Goal: Use online tool/utility: Utilize a website feature to perform a specific function

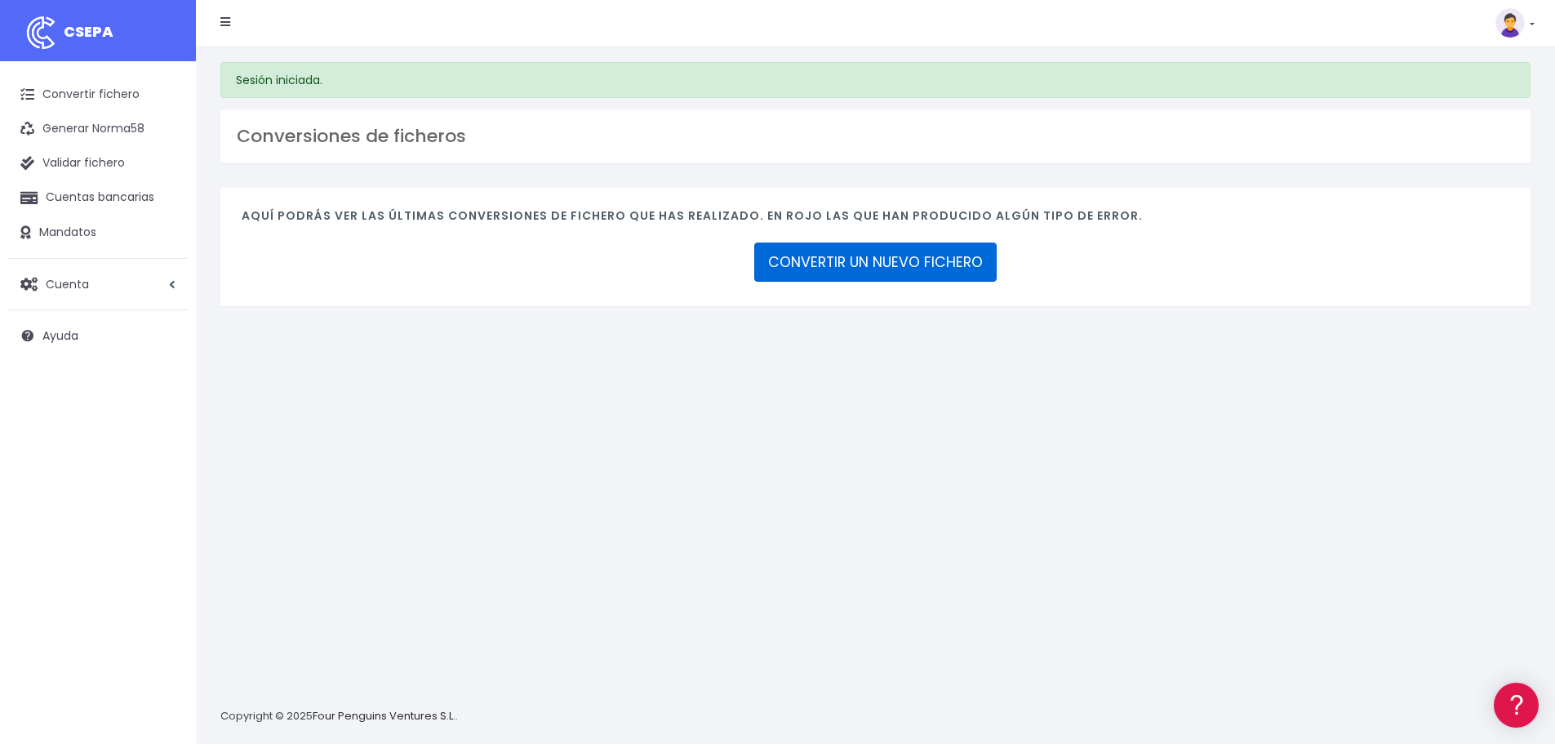
click at [927, 258] on link "CONVERTIR UN NUEVO FICHERO" at bounding box center [875, 261] width 242 height 39
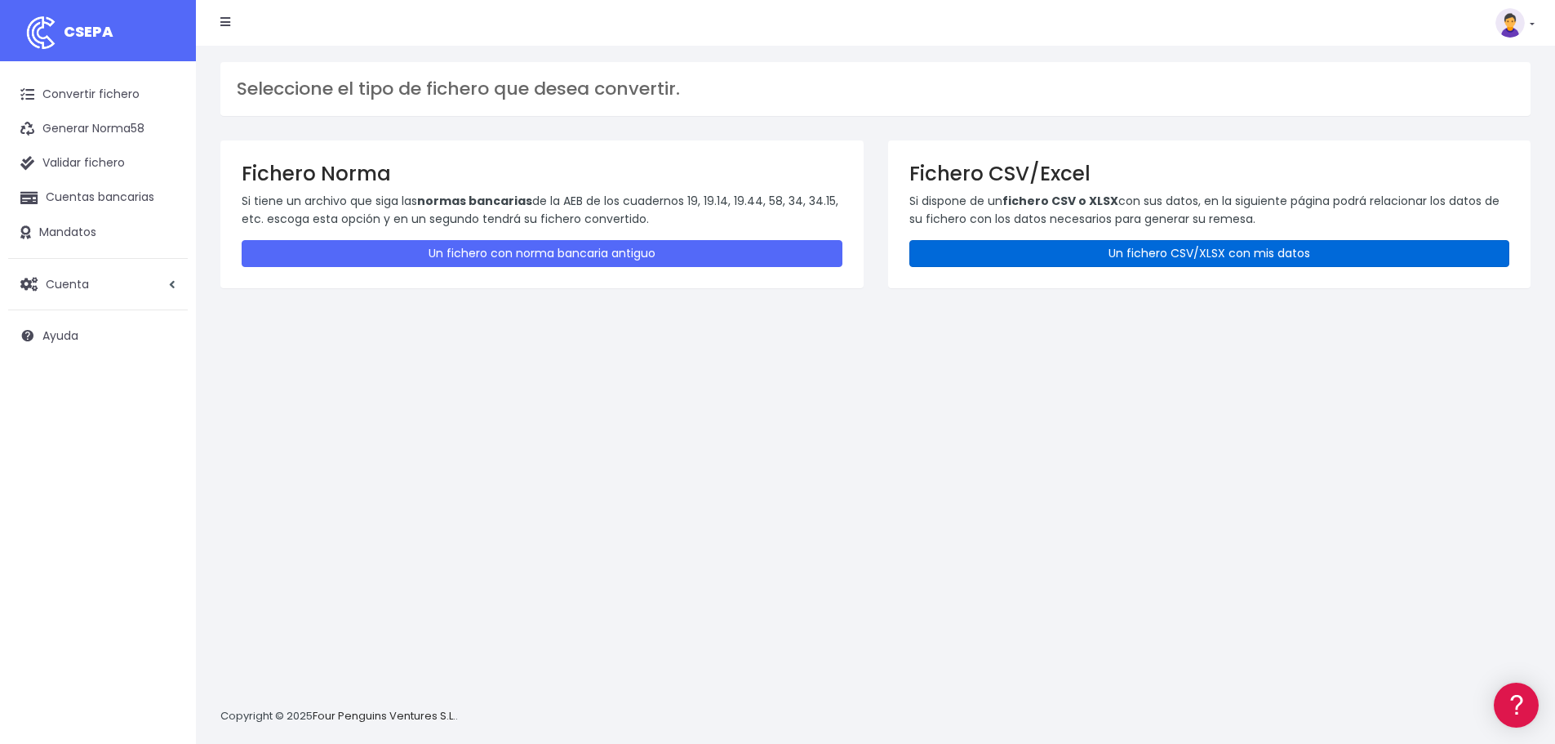
click at [1120, 243] on link "Un fichero CSV/XLSX con mis datos" at bounding box center [1209, 253] width 601 height 27
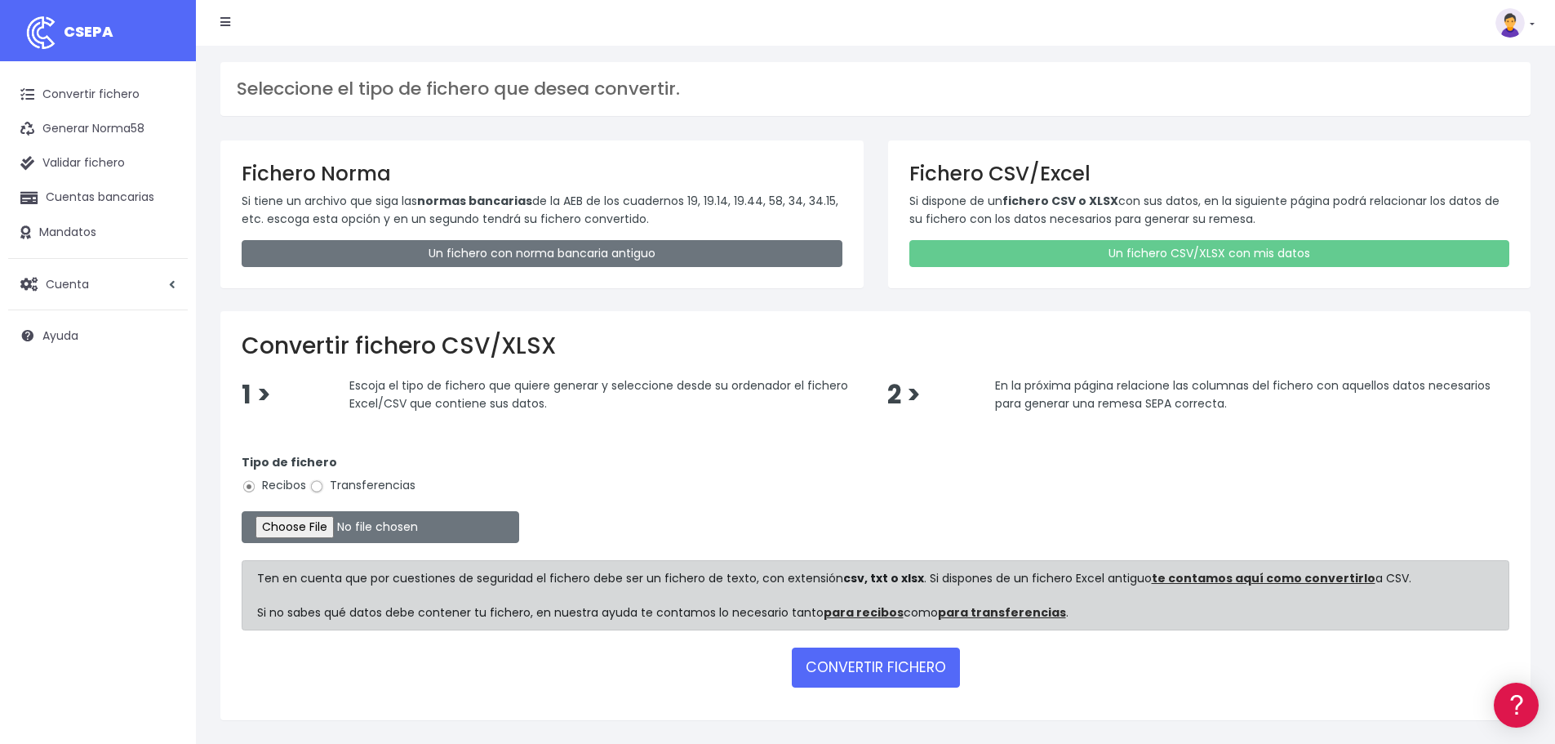
click at [313, 484] on input "Transferencias" at bounding box center [316, 486] width 15 height 15
radio input "true"
click at [361, 530] on input "file" at bounding box center [381, 527] width 278 height 32
type input "C:\fakepath\Fichero Banco tecnicos 08-25.xlsx"
click at [833, 665] on button "CONVERTIR FICHERO" at bounding box center [876, 666] width 168 height 39
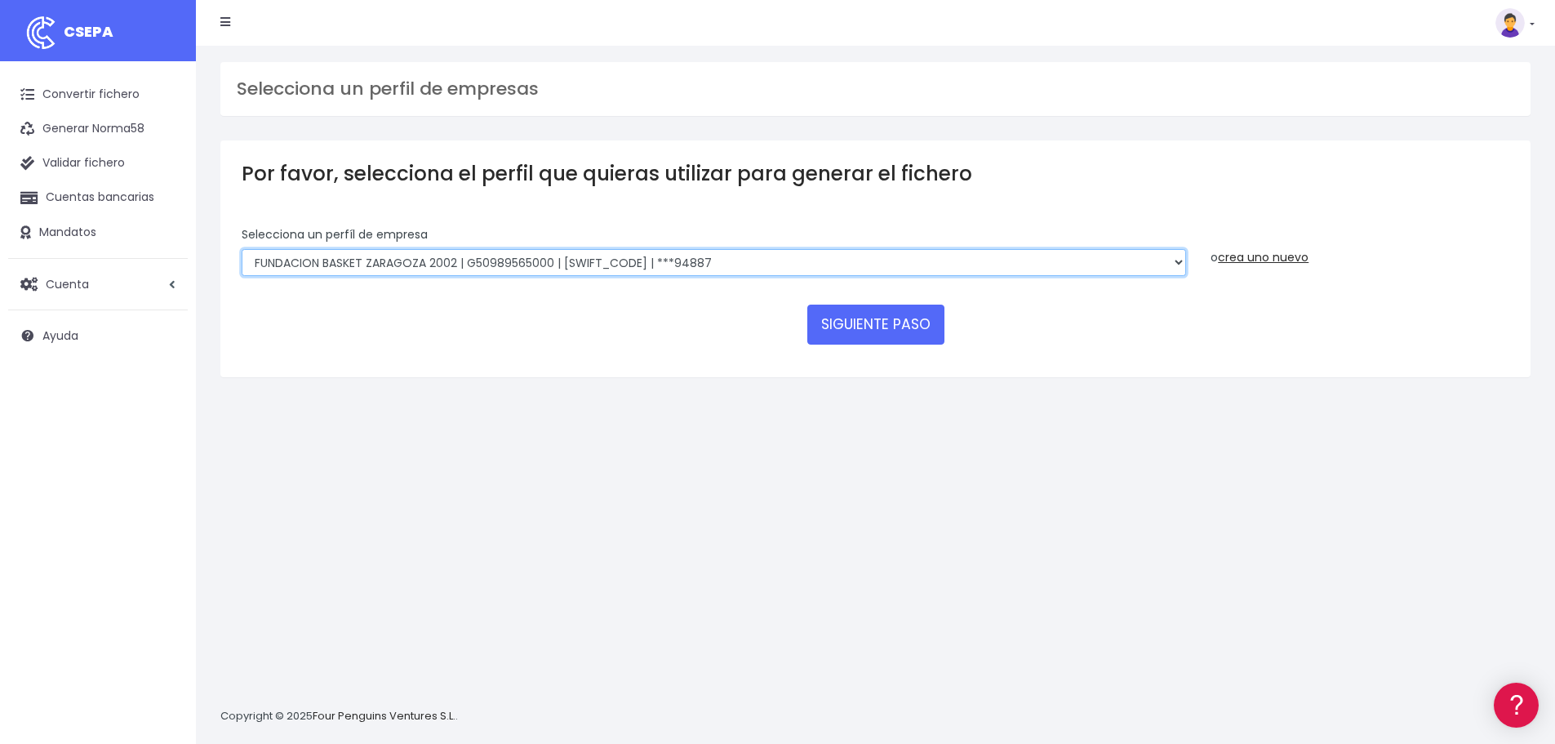
click at [1175, 261] on select "FUNDACION BASKET ZARAGOZA 2002 | G50989565000 | [SWIFT_CODE] | ***94887 BASKET …" at bounding box center [714, 263] width 945 height 28
select select "1999"
click at [242, 249] on select "FUNDACION BASKET ZARAGOZA 2002 | G50989565000 | [SWIFT_CODE] | ***94887 BASKET …" at bounding box center [714, 263] width 945 height 28
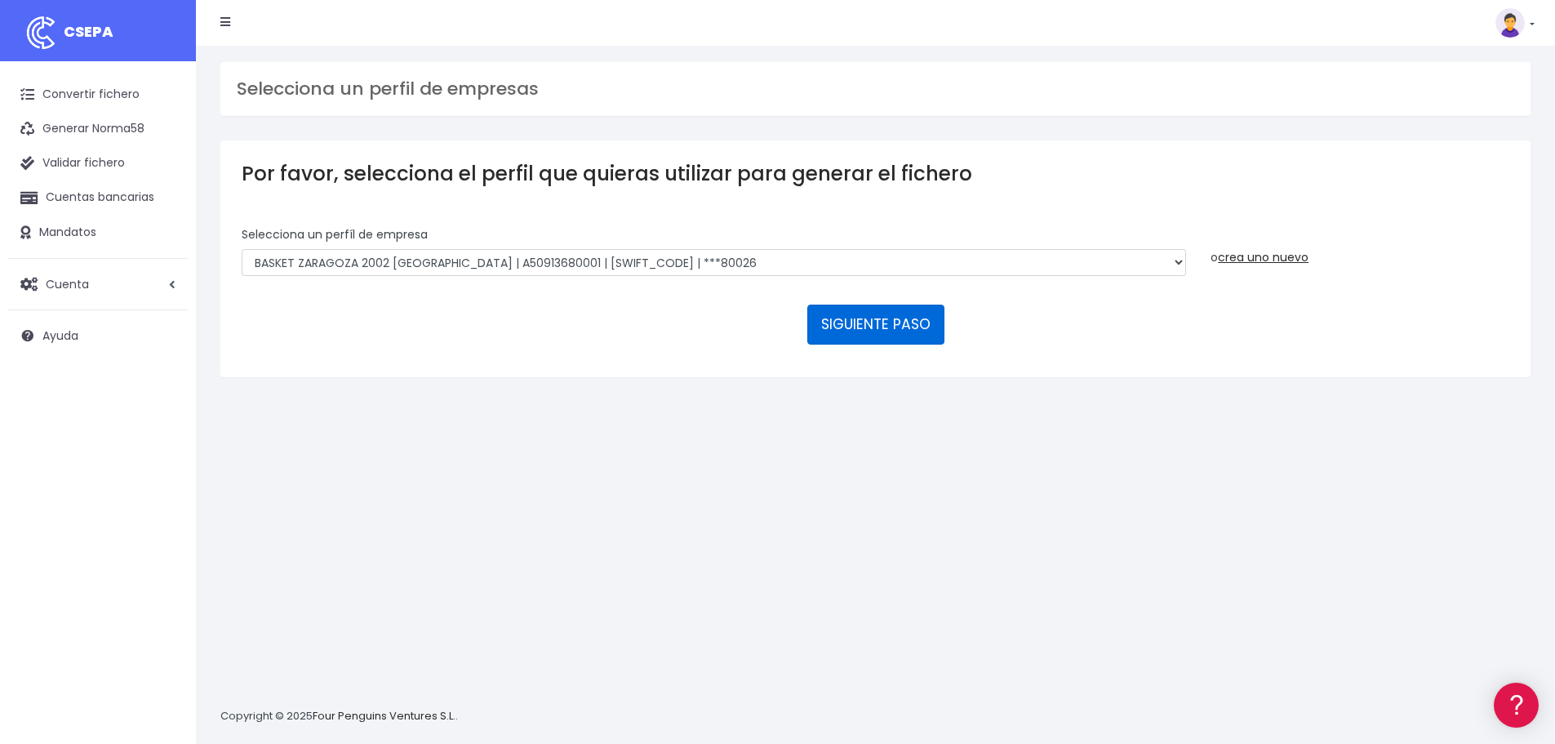
click at [905, 315] on button "SIGUIENTE PASO" at bounding box center [875, 323] width 137 height 39
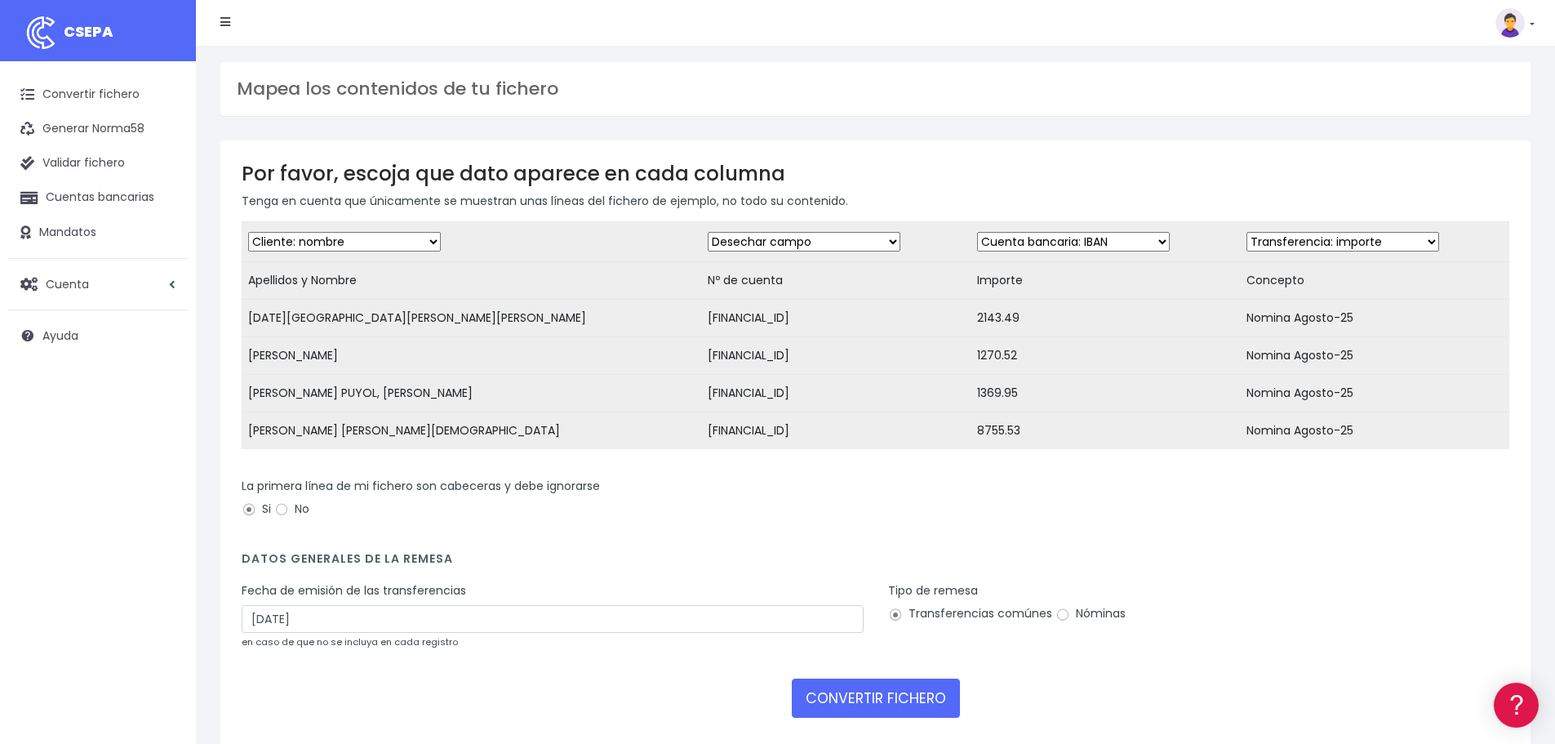
click at [754, 242] on select "Desechar campo Cliente: nombre Cliente: DNI Cliente: Email Cliente: referencia …" at bounding box center [804, 242] width 193 height 20
select select "iban"
click at [708, 232] on select "Desechar campo Cliente: nombre Cliente: DNI Cliente: Email Cliente: referencia …" at bounding box center [804, 242] width 193 height 20
click at [1064, 239] on select "Desechar campo Cliente: nombre Cliente: DNI Cliente: Email Cliente: referencia …" at bounding box center [1073, 242] width 193 height 20
select select "amount"
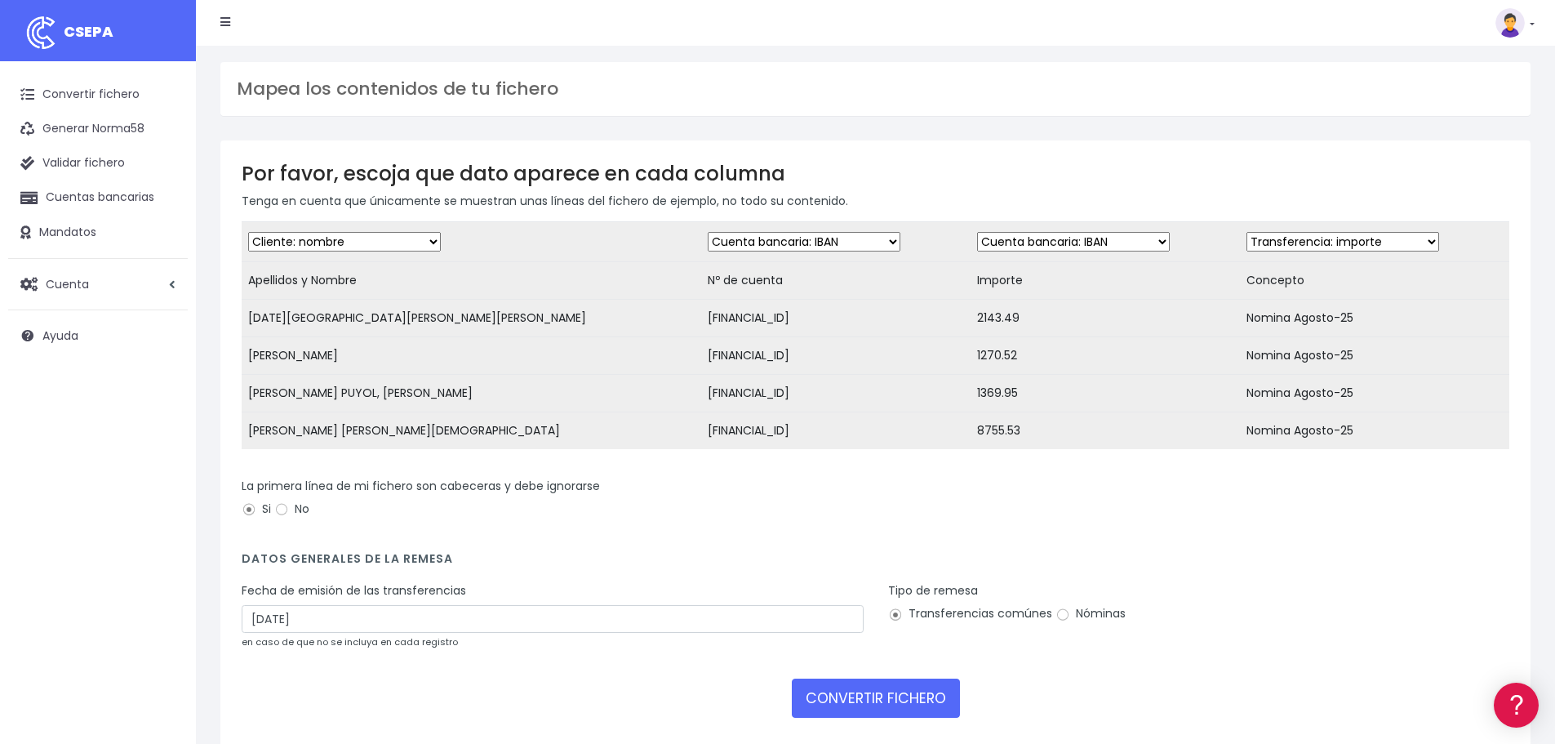
click at [977, 232] on select "Desechar campo Cliente: nombre Cliente: DNI Cliente: Email Cliente: referencia …" at bounding box center [1073, 242] width 193 height 20
click at [1376, 244] on select "Desechar campo Cliente: nombre Cliente: DNI Cliente: Email Cliente: referencia …" at bounding box center [1343, 242] width 193 height 20
select select "description"
click at [1247, 232] on select "Desechar campo Cliente: nombre Cliente: DNI Cliente: Email Cliente: referencia …" at bounding box center [1343, 242] width 193 height 20
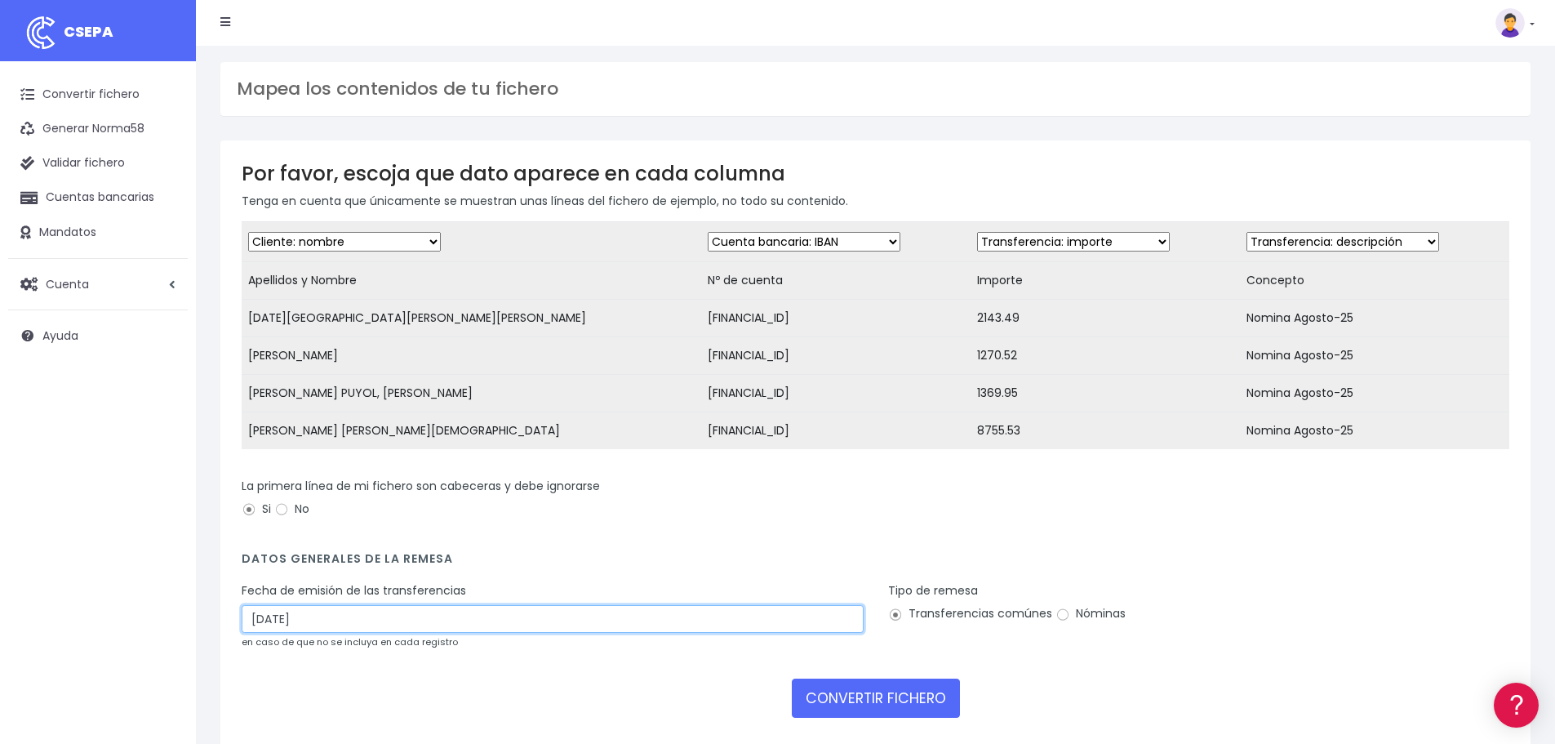
click at [335, 629] on input "31/08/2025" at bounding box center [553, 619] width 622 height 28
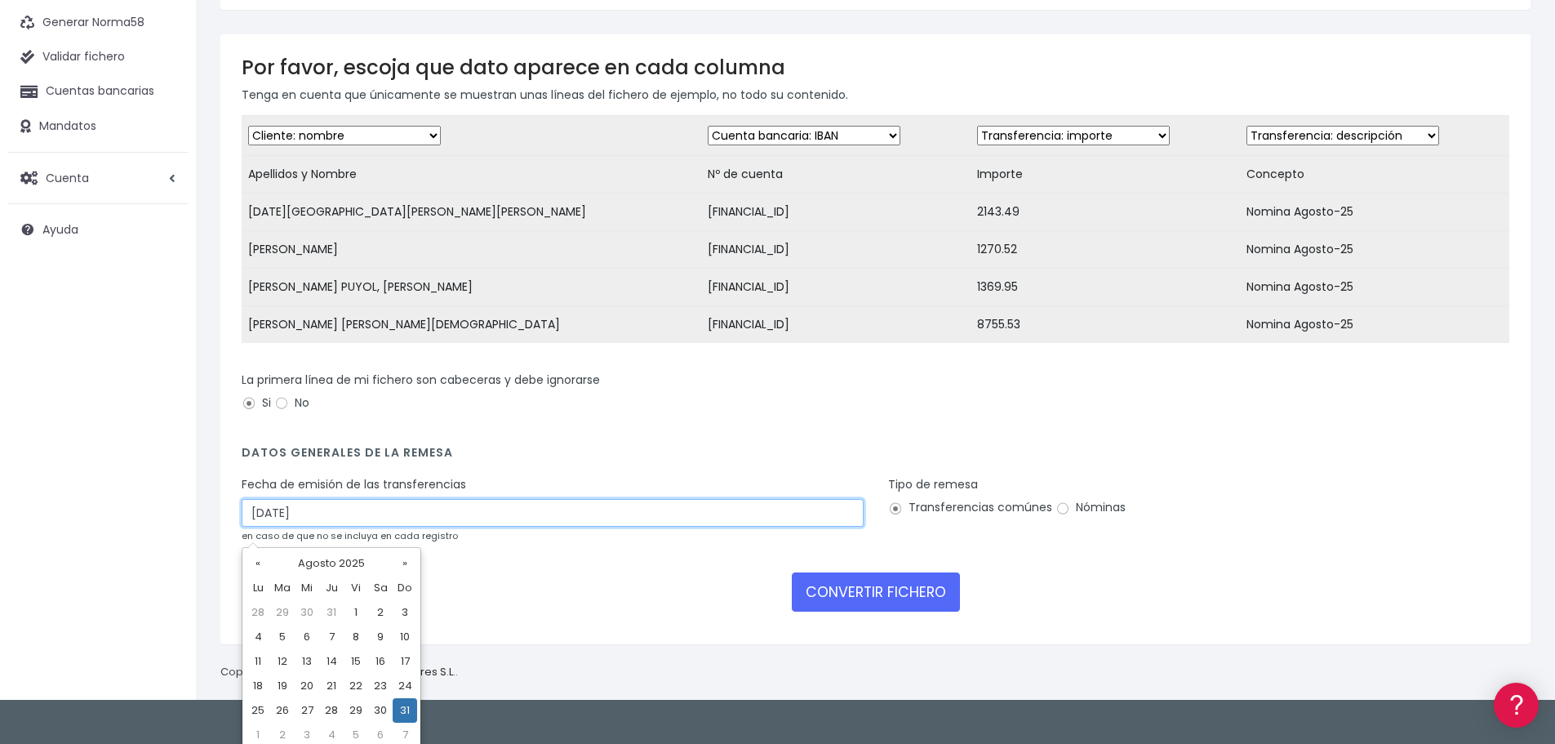
scroll to position [113, 0]
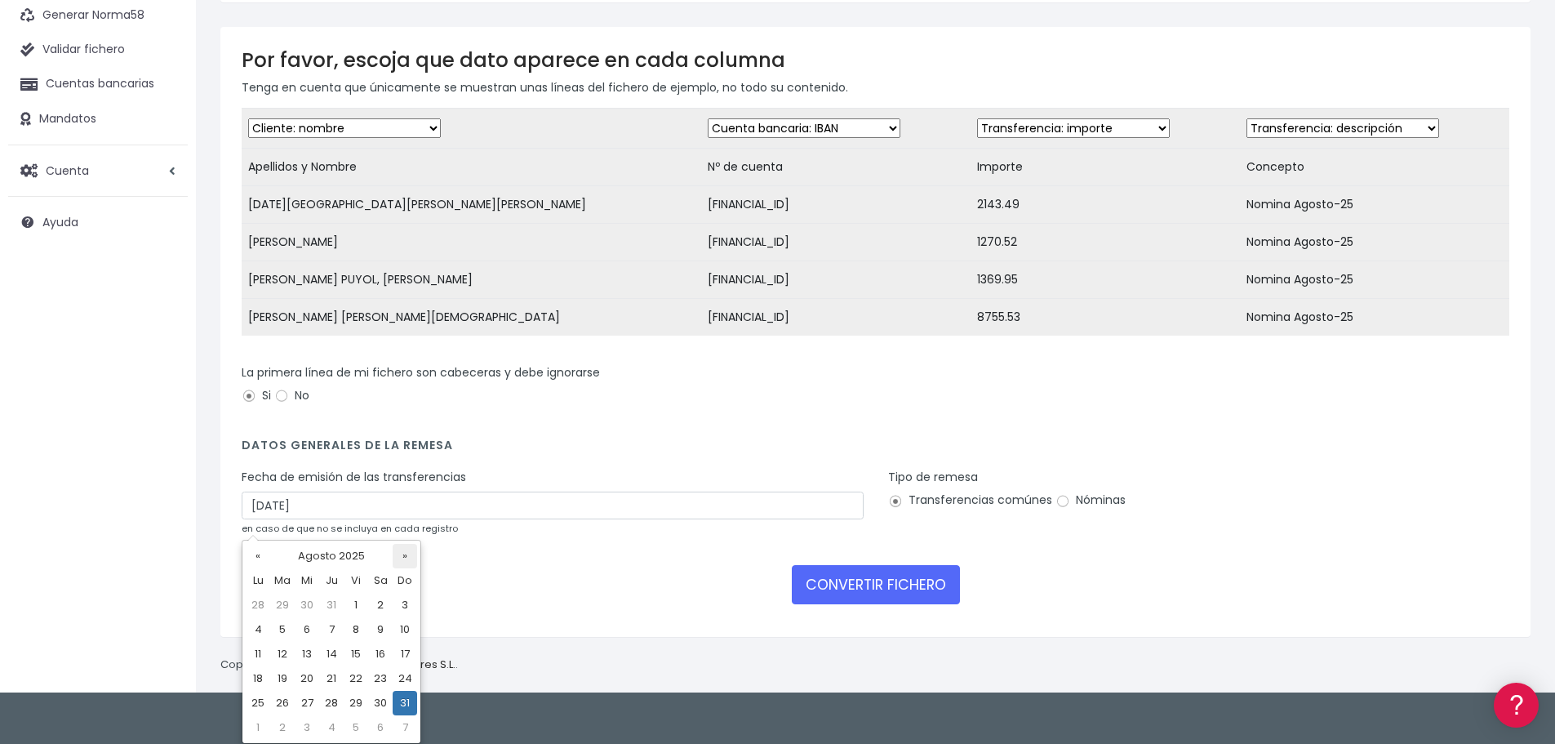
click at [404, 563] on th "»" at bounding box center [405, 556] width 24 height 24
click at [304, 626] on td "3" at bounding box center [307, 629] width 24 height 24
type input "[DATE]"
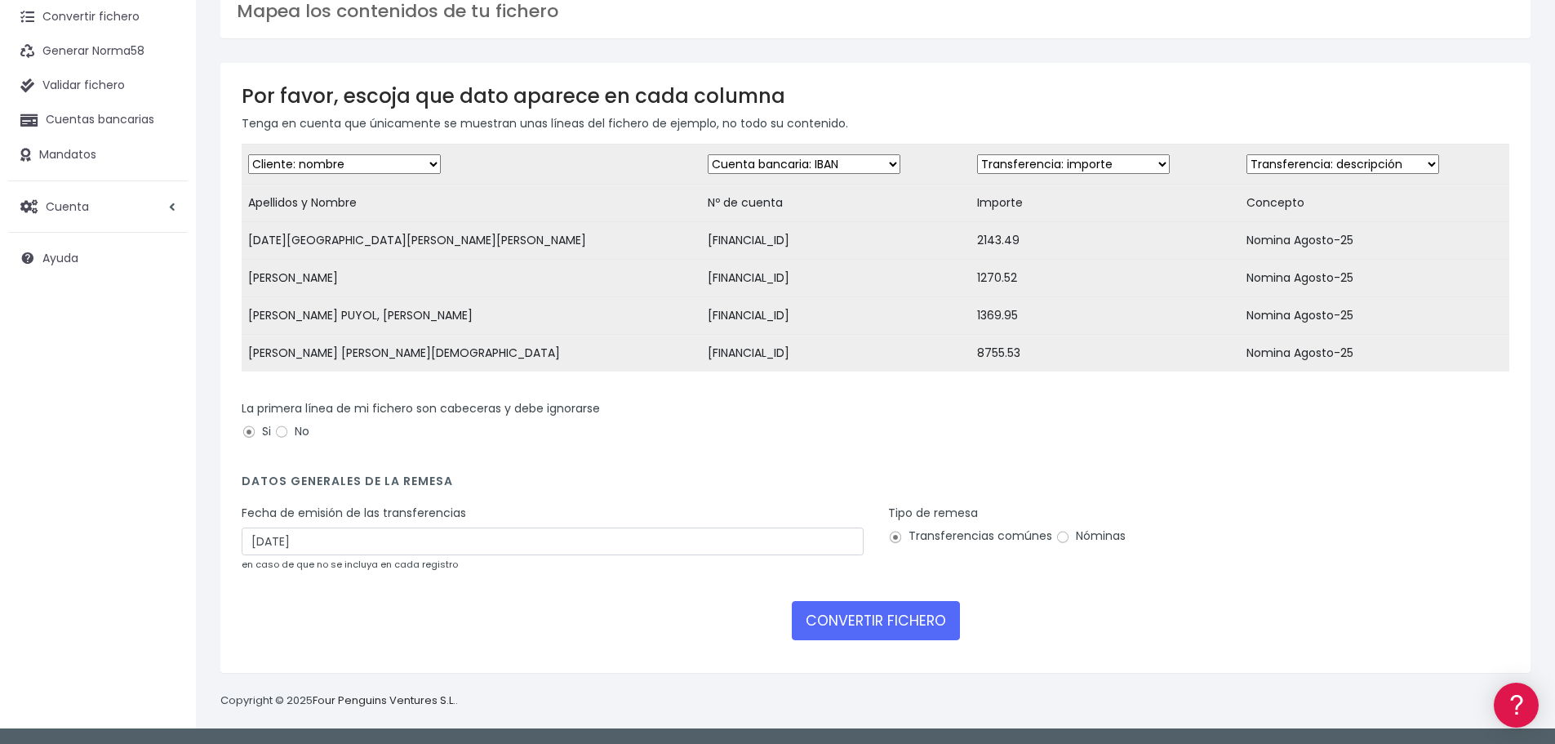
click at [1061, 539] on input "Nóminas" at bounding box center [1063, 537] width 15 height 15
radio input "true"
click at [913, 623] on button "CONVERTIR FICHERO" at bounding box center [876, 620] width 168 height 39
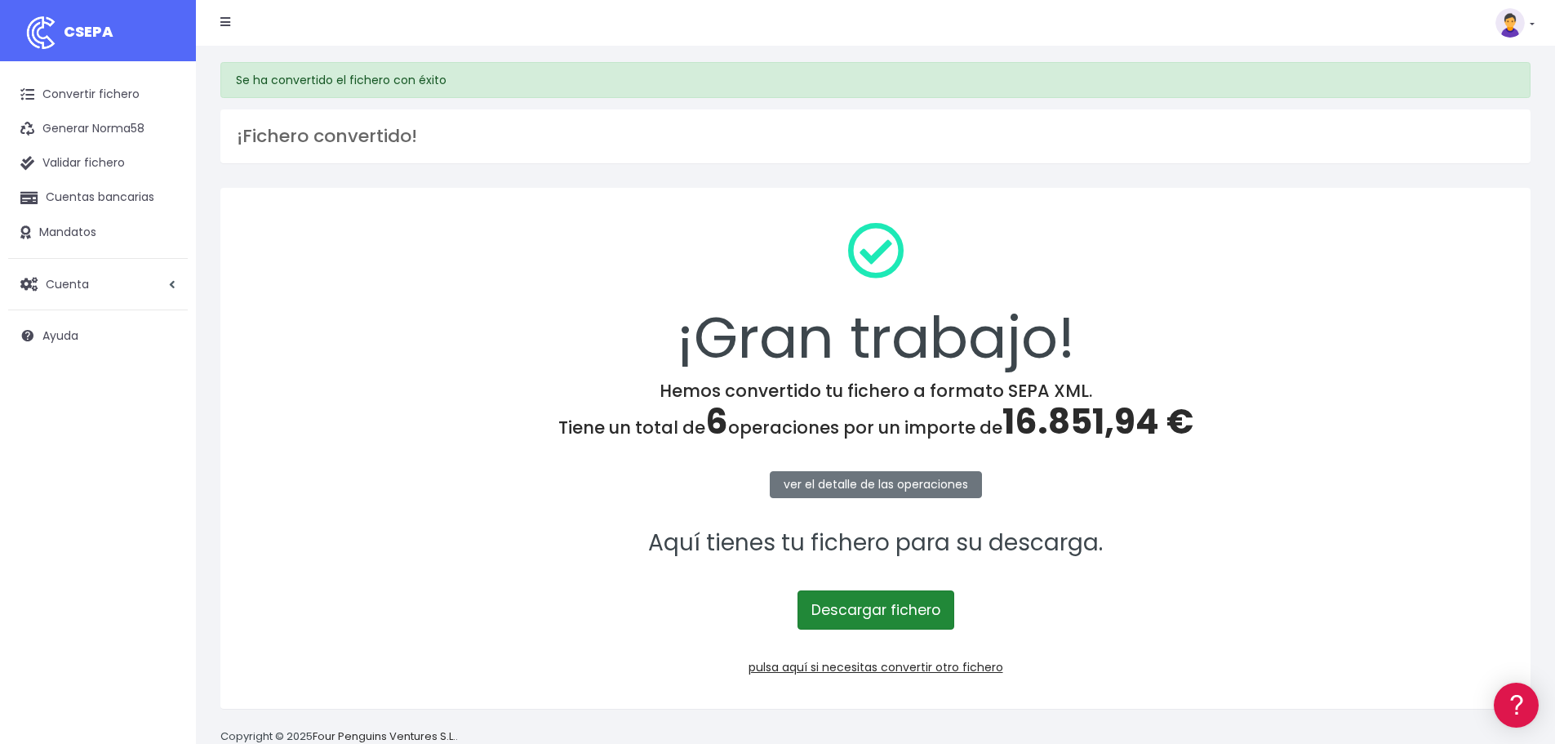
click at [878, 604] on link "Descargar fichero" at bounding box center [876, 609] width 157 height 39
click at [71, 86] on link "Convertir fichero" at bounding box center [98, 95] width 180 height 34
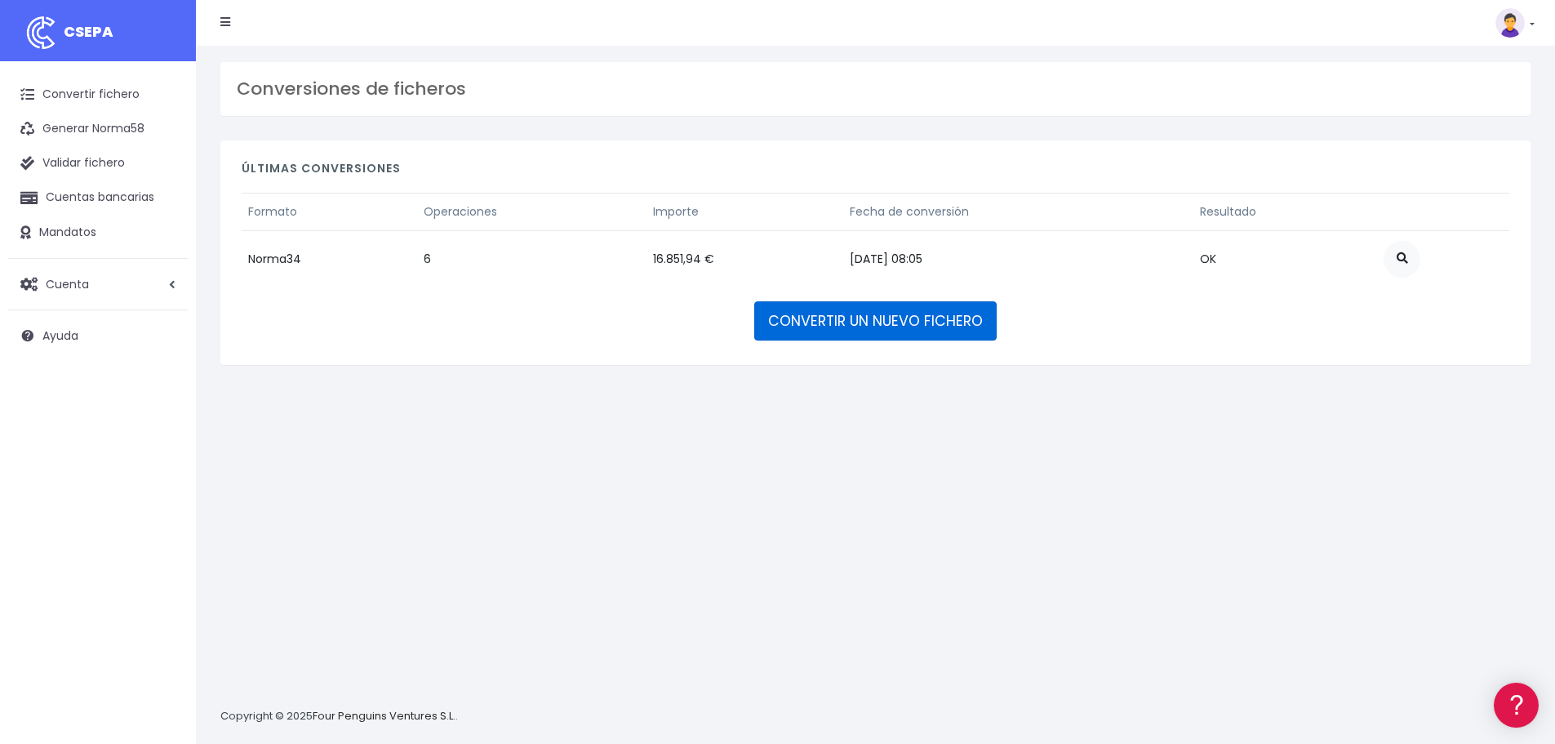
click at [877, 324] on link "CONVERTIR UN NUEVO FICHERO" at bounding box center [875, 320] width 242 height 39
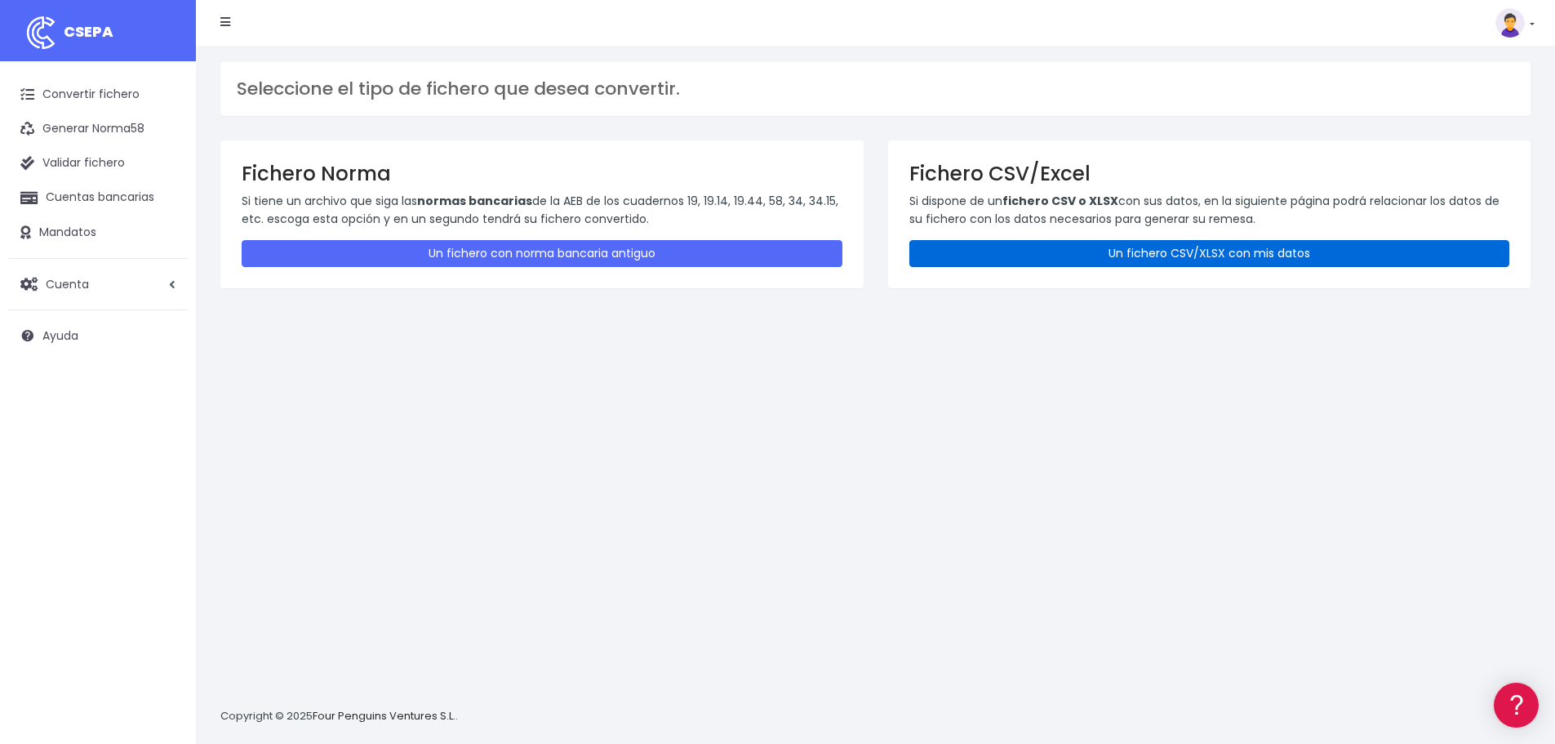
click at [1334, 240] on link "Un fichero CSV/XLSX con mis datos" at bounding box center [1209, 253] width 601 height 27
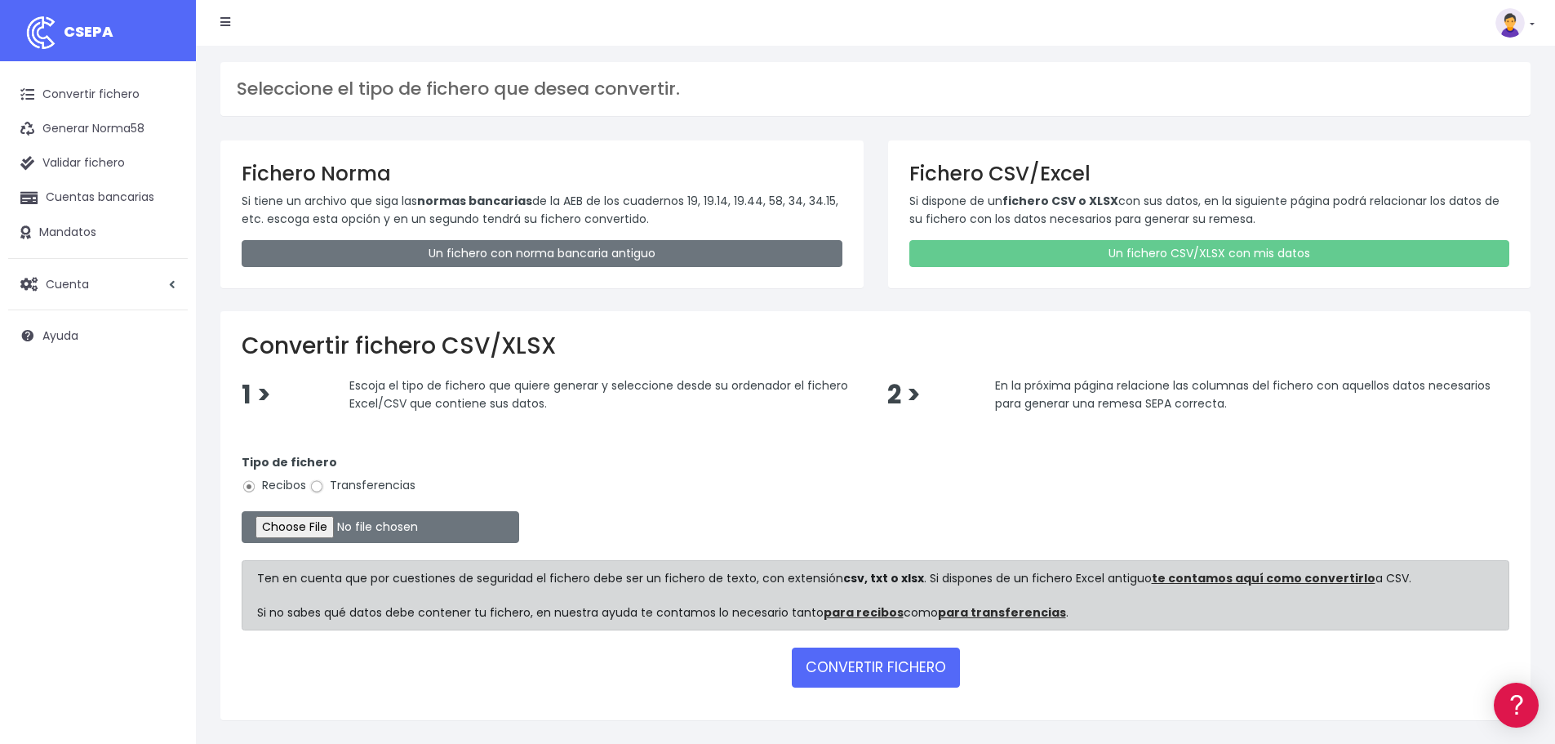
click at [318, 485] on input "Transferencias" at bounding box center [316, 486] width 15 height 15
radio input "true"
click at [313, 518] on input "file" at bounding box center [381, 527] width 278 height 32
type input "C:\fakepath\Fichero Banco tecnicos 08-25.xlsx"
click at [869, 674] on button "CONVERTIR FICHERO" at bounding box center [876, 666] width 168 height 39
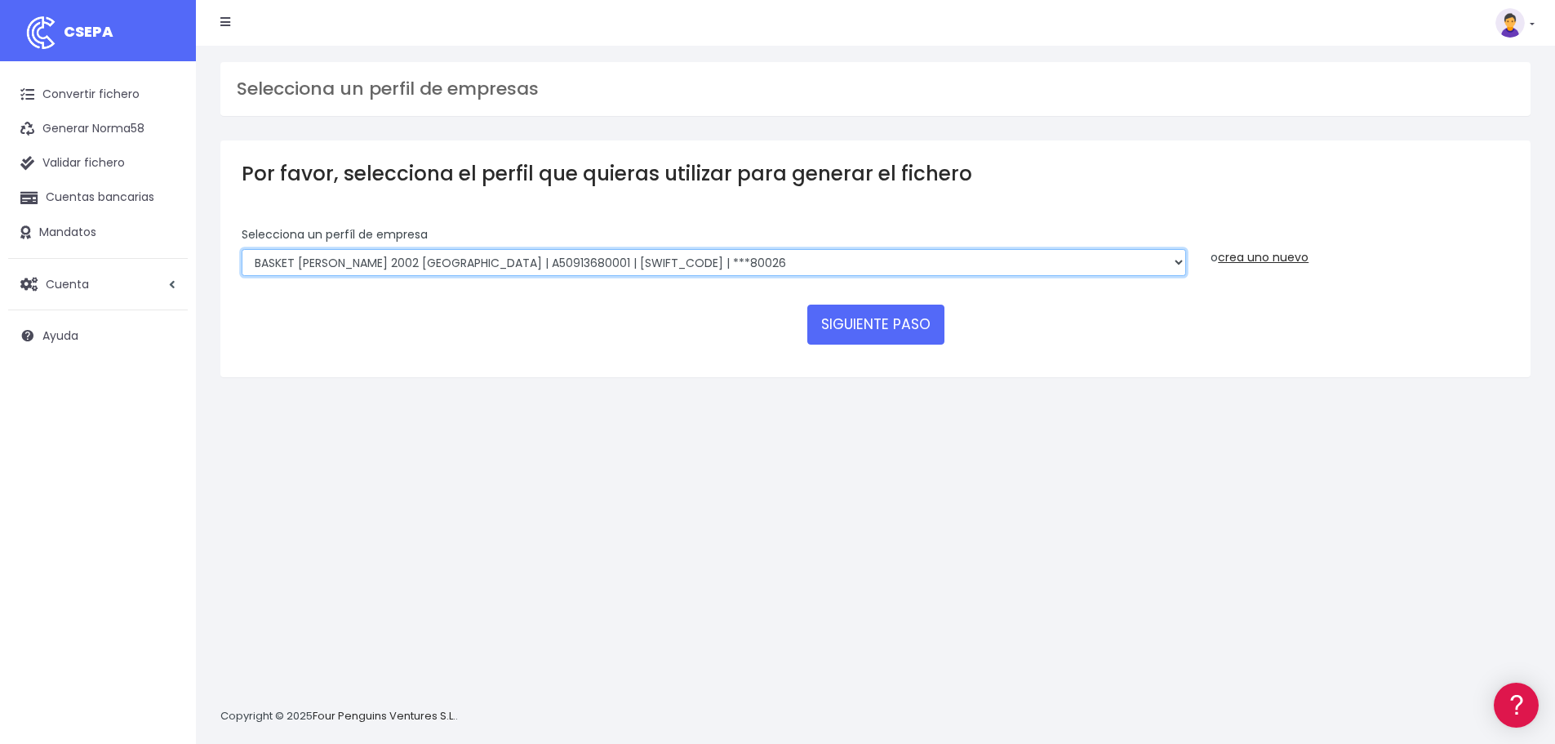
click at [1178, 259] on select "FUNDACION BASKET ZARAGOZA 2002 | G50989565000 | CAIXESBBXXX | ***94887 BASKET Z…" at bounding box center [714, 263] width 945 height 28
select select "1855"
click at [242, 249] on select "FUNDACION BASKET ZARAGOZA 2002 | G50989565000 | CAIXESBBXXX | ***94887 BASKET Z…" at bounding box center [714, 263] width 945 height 28
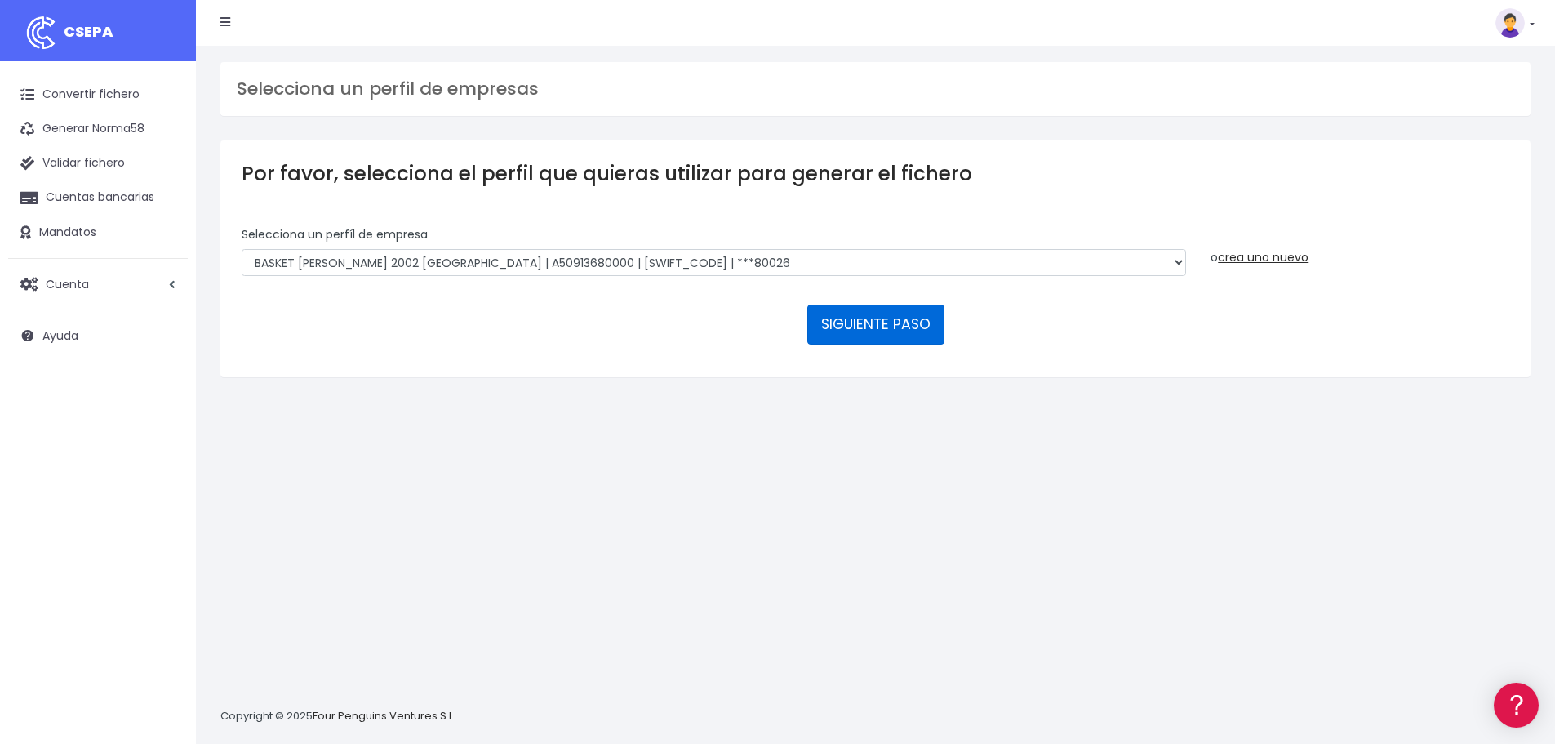
click at [903, 323] on button "SIGUIENTE PASO" at bounding box center [875, 323] width 137 height 39
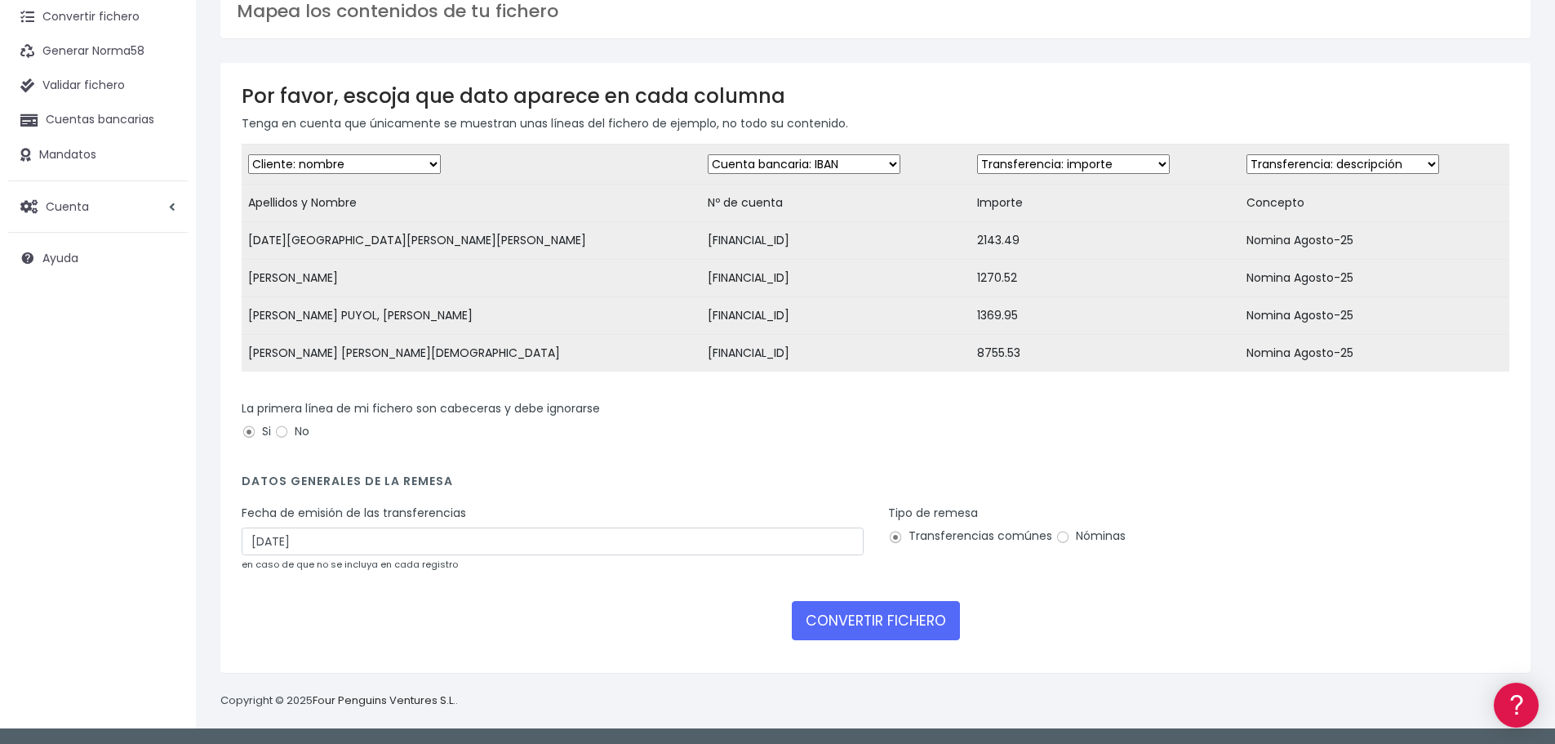
scroll to position [90, 0]
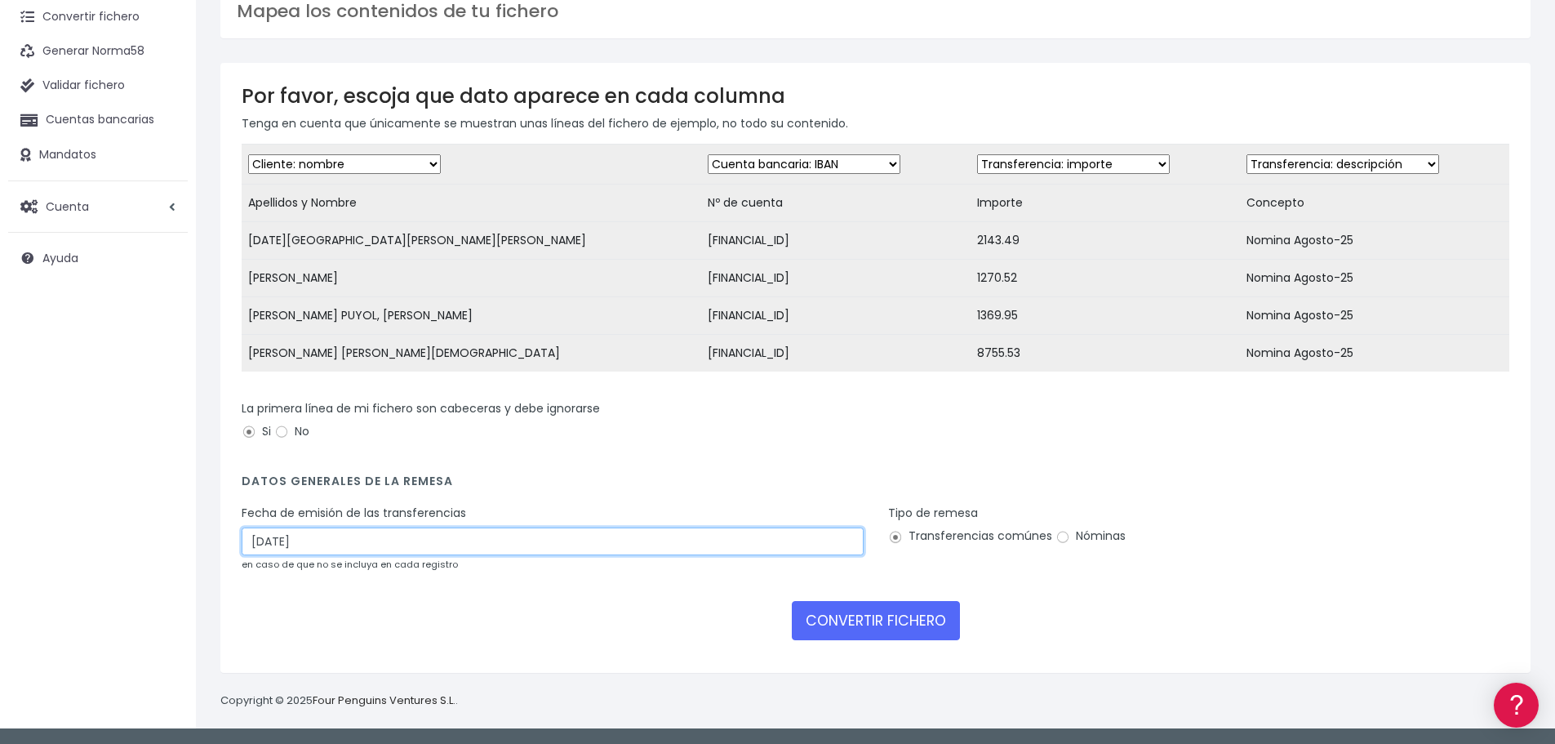
click at [305, 544] on input "[DATE]" at bounding box center [553, 541] width 622 height 28
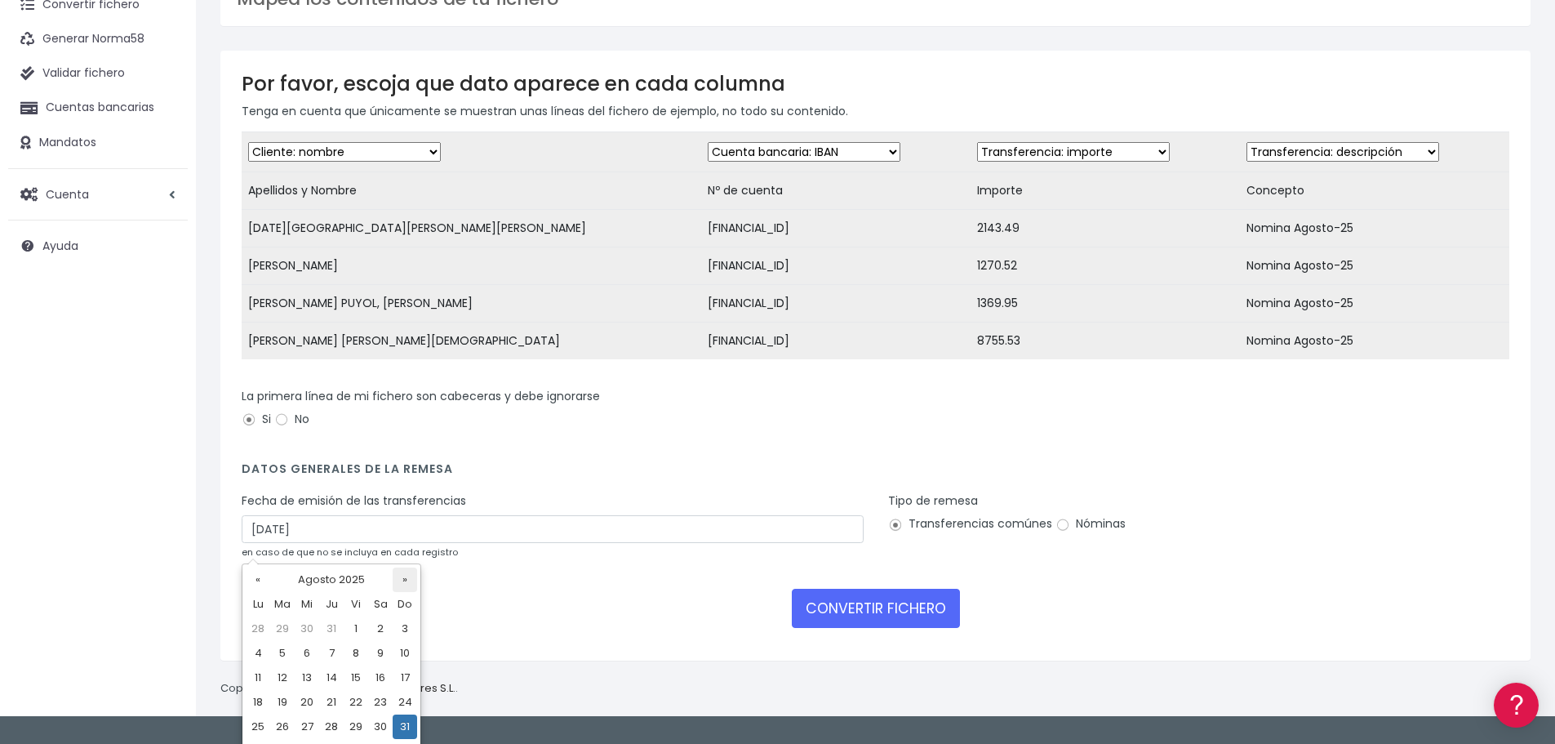
click at [395, 581] on th "»" at bounding box center [405, 579] width 24 height 24
click at [308, 651] on td "3" at bounding box center [307, 653] width 24 height 24
type input "03/09/2025"
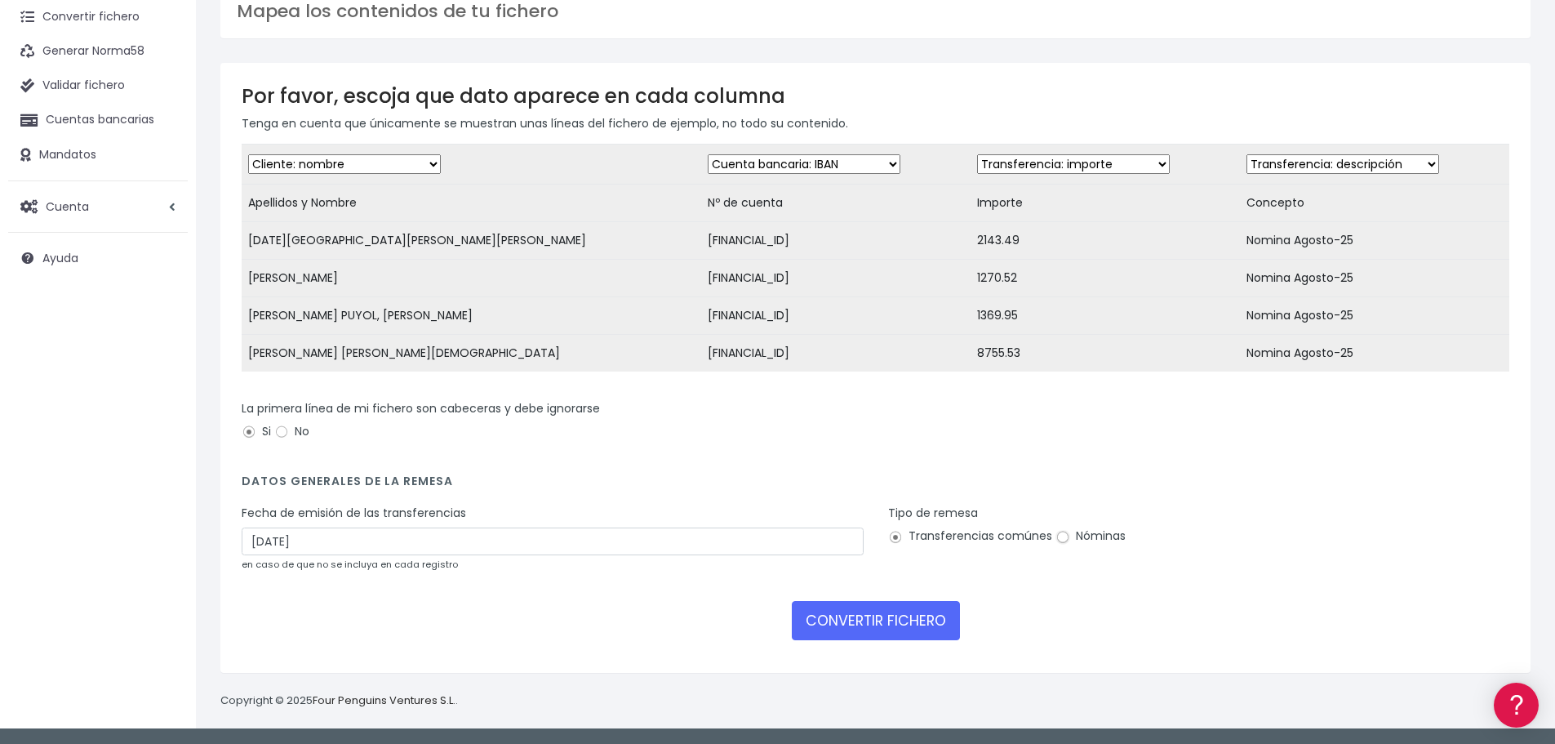
click at [1066, 540] on input "Nóminas" at bounding box center [1063, 537] width 15 height 15
radio input "true"
click at [861, 625] on button "CONVERTIR FICHERO" at bounding box center [876, 620] width 168 height 39
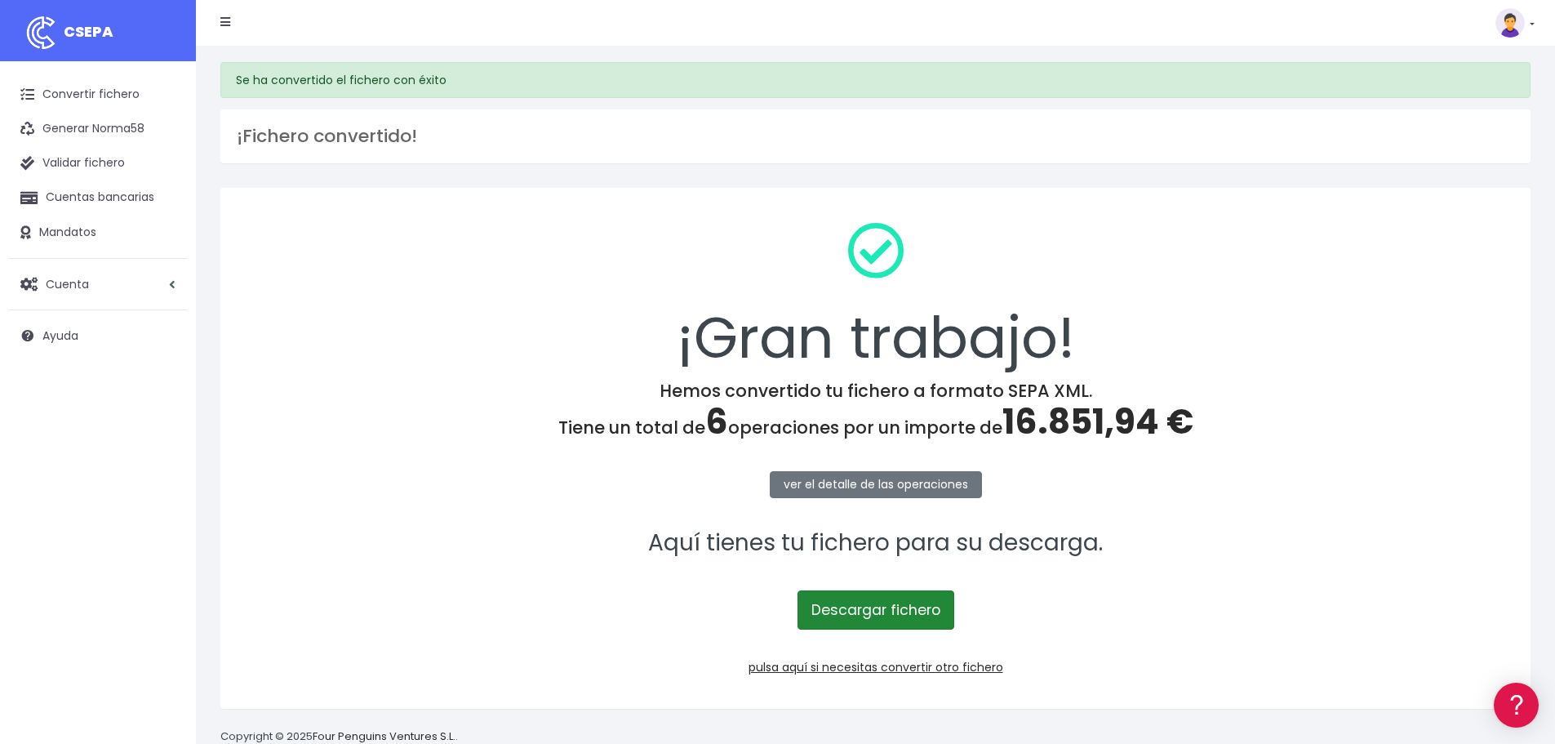
click at [922, 615] on link "Descargar fichero" at bounding box center [876, 609] width 157 height 39
